Goal: Task Accomplishment & Management: Manage account settings

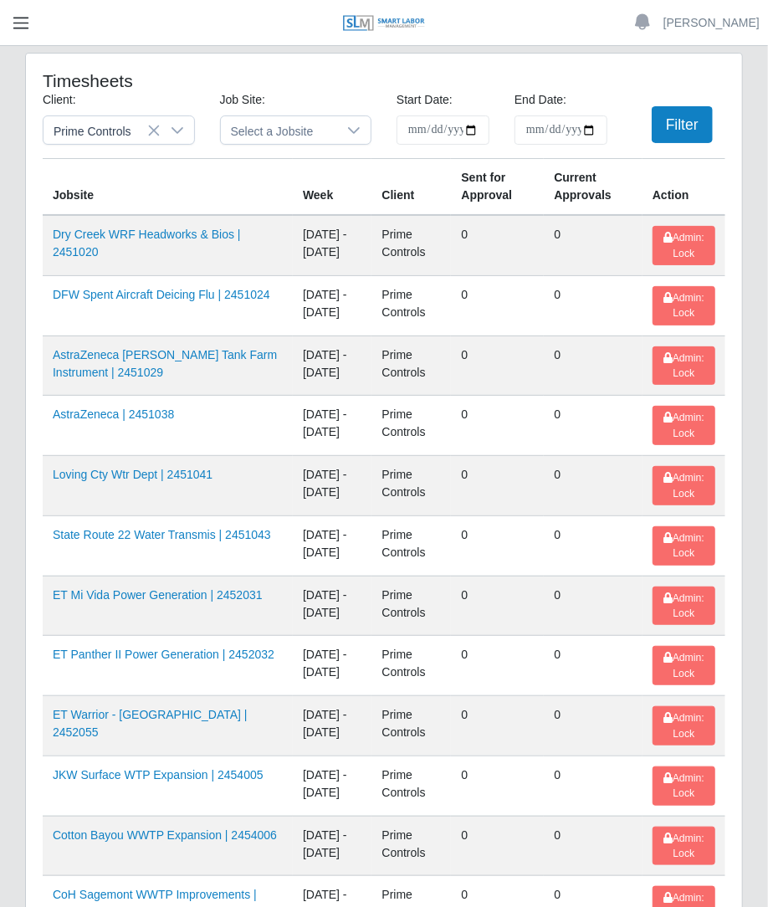
click at [22, 12] on button "button" at bounding box center [21, 23] width 42 height 28
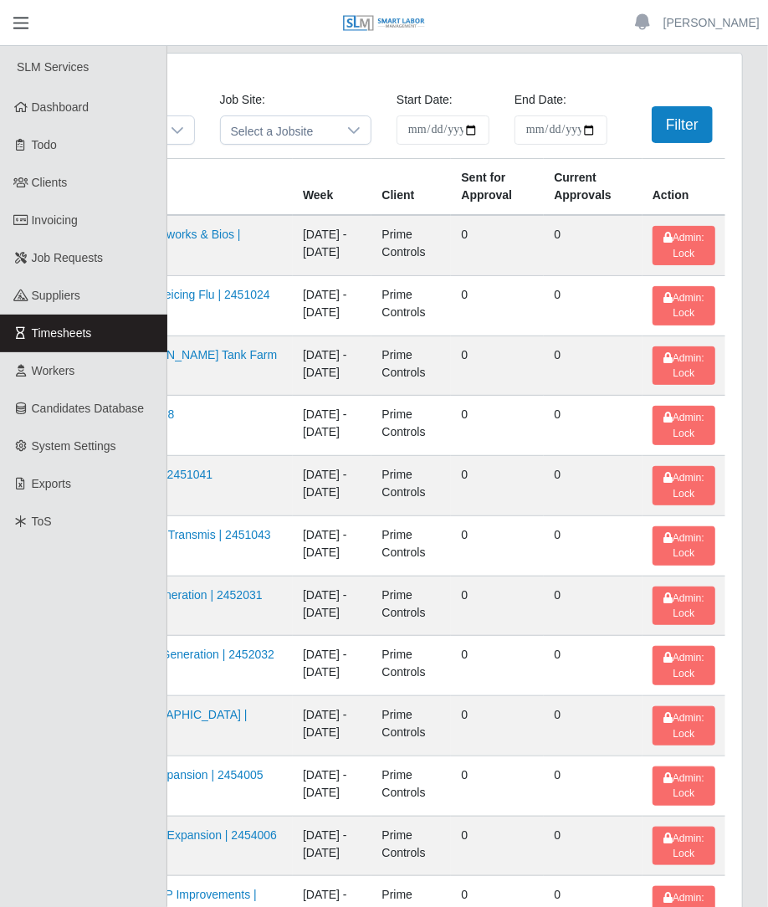
click at [28, 14] on span "button" at bounding box center [21, 22] width 22 height 19
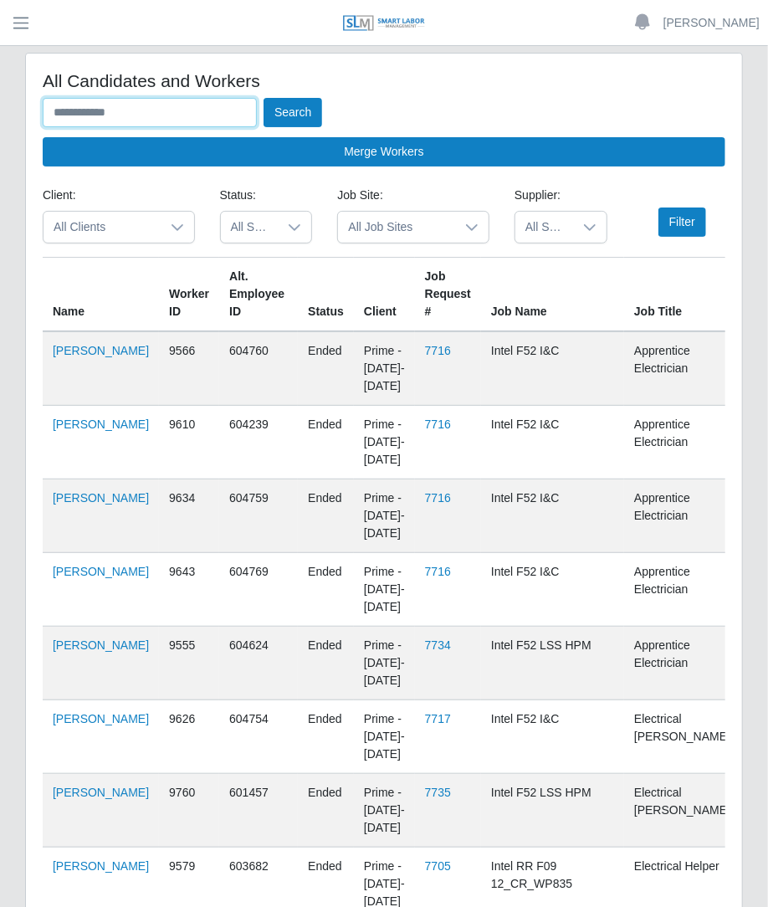
click at [209, 106] on input "text" at bounding box center [150, 112] width 214 height 29
type input "**********"
click at [264, 98] on button "Search" at bounding box center [293, 112] width 59 height 29
click at [304, 116] on button "Search" at bounding box center [293, 112] width 59 height 29
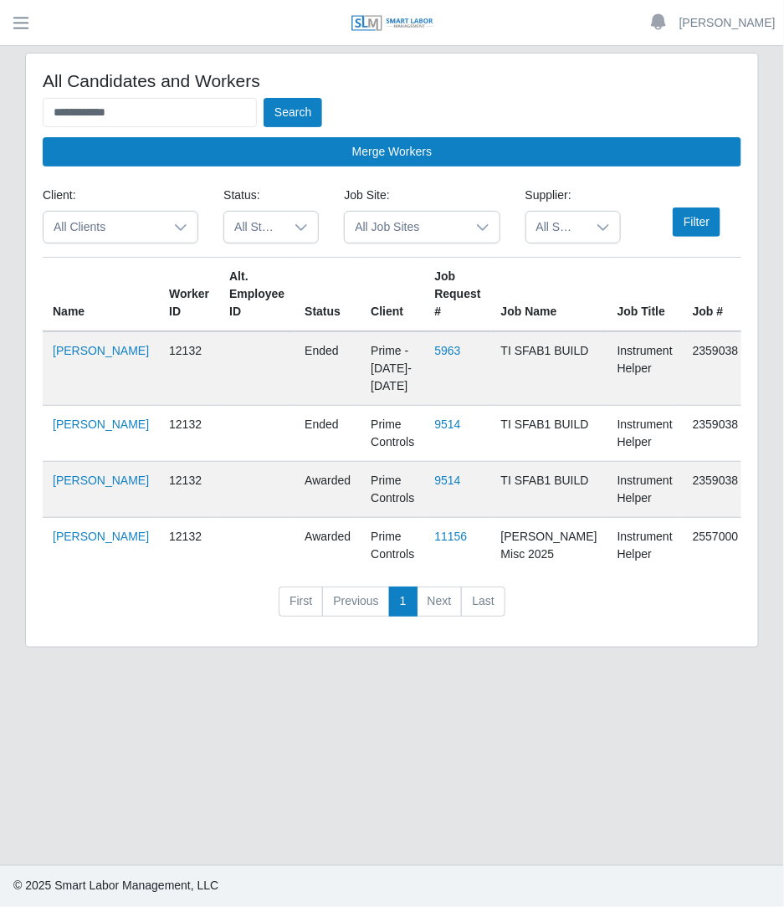
click at [51, 511] on td "Cesiah Gomez" at bounding box center [101, 490] width 116 height 56
click at [62, 487] on link "Cesiah Gomez" at bounding box center [101, 480] width 96 height 13
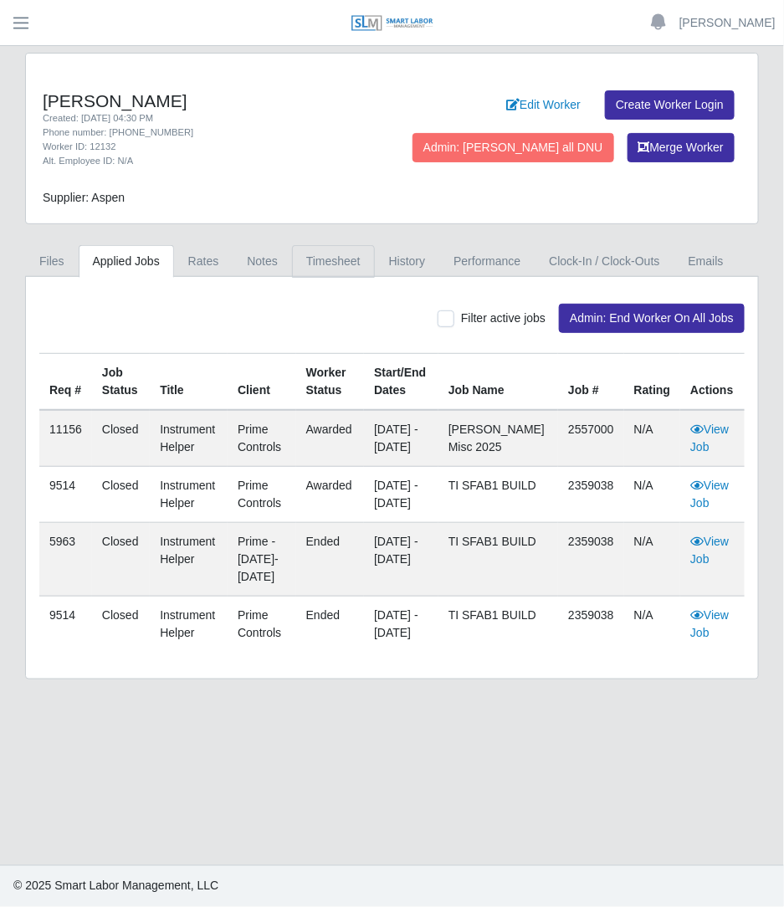
click at [295, 257] on link "Timesheet" at bounding box center [333, 261] width 83 height 33
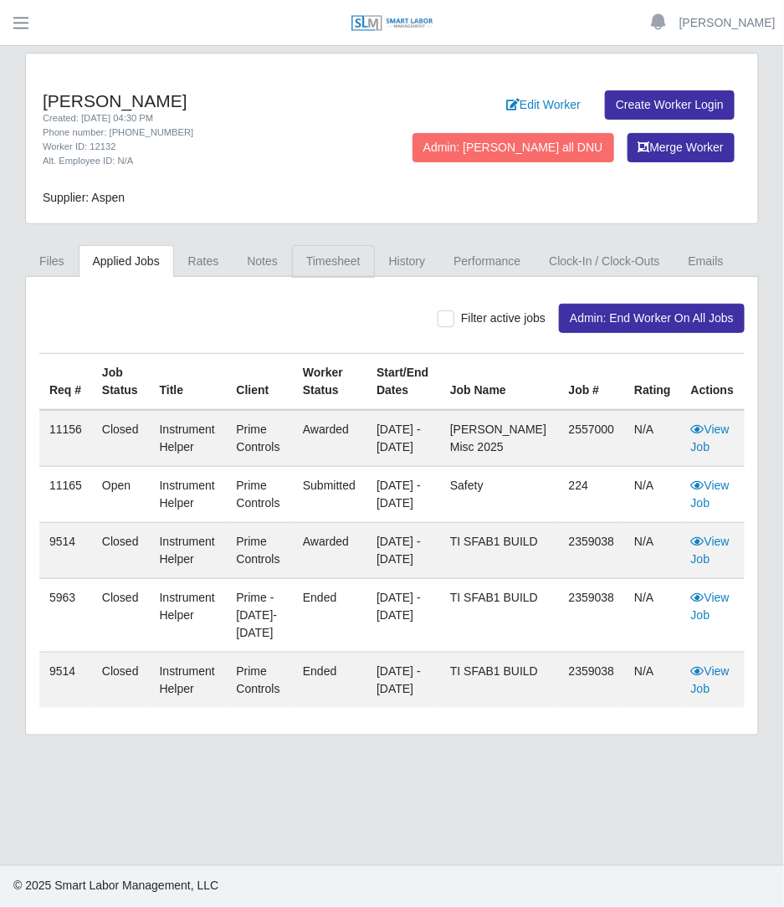
click at [306, 274] on link "Timesheet" at bounding box center [333, 261] width 83 height 33
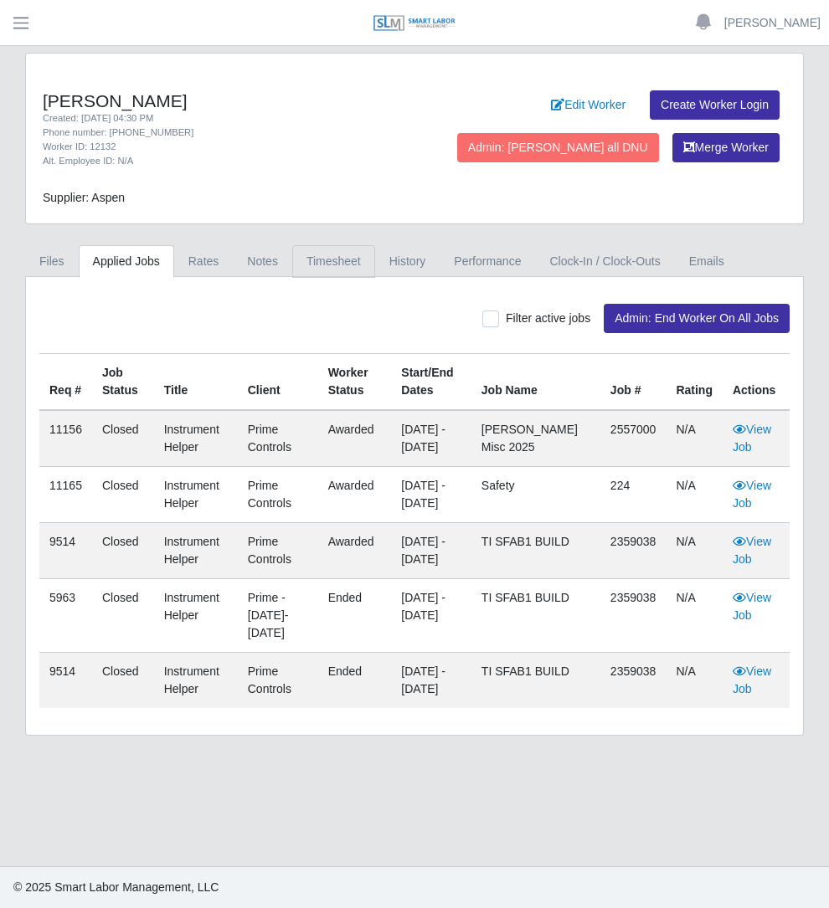
click at [292, 262] on link "Timesheet" at bounding box center [333, 261] width 83 height 33
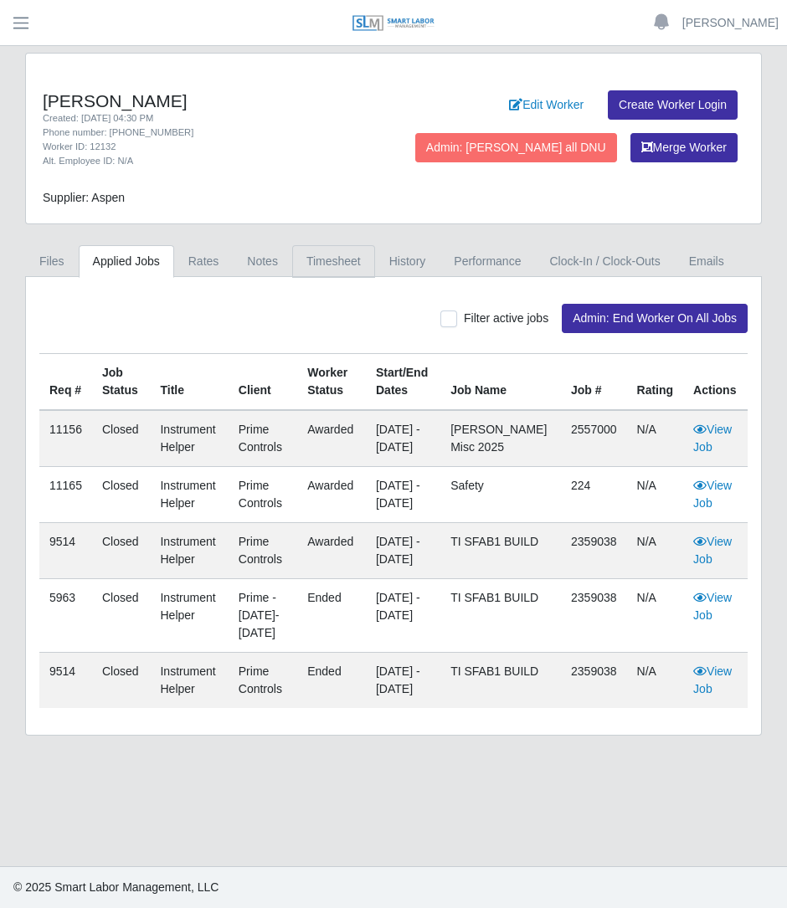
click at [306, 257] on link "Timesheet" at bounding box center [333, 261] width 83 height 33
click at [341, 265] on link "Timesheet" at bounding box center [333, 261] width 83 height 33
